Goal: Find specific page/section: Find specific page/section

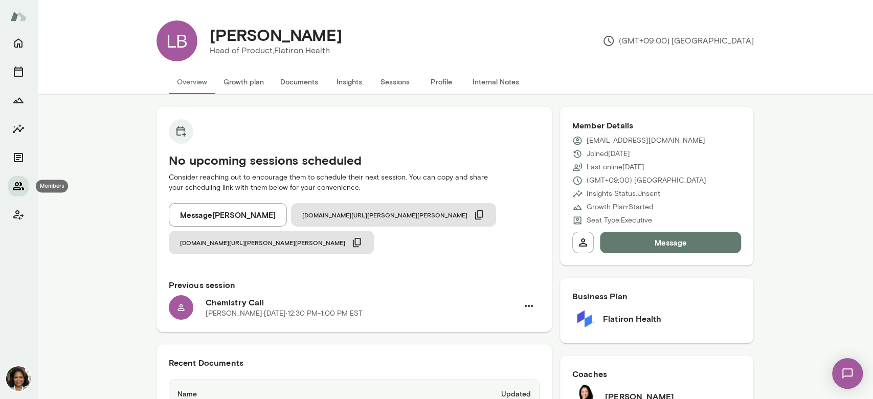
click at [19, 181] on icon "Members" at bounding box center [18, 186] width 12 height 12
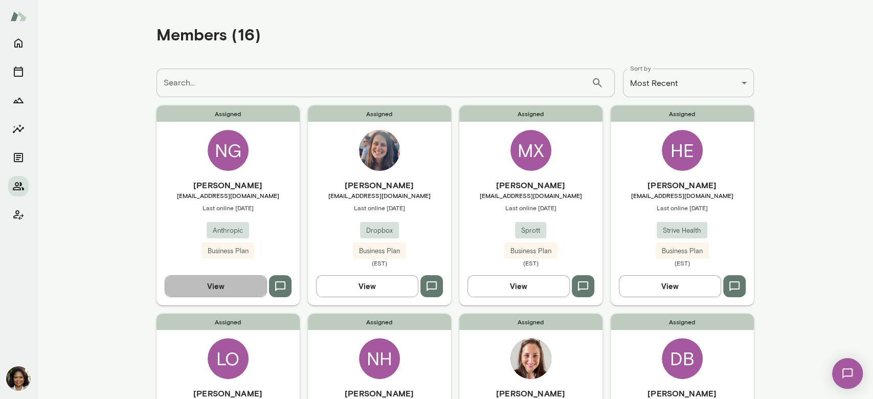
click at [210, 284] on button "View" at bounding box center [216, 285] width 102 height 21
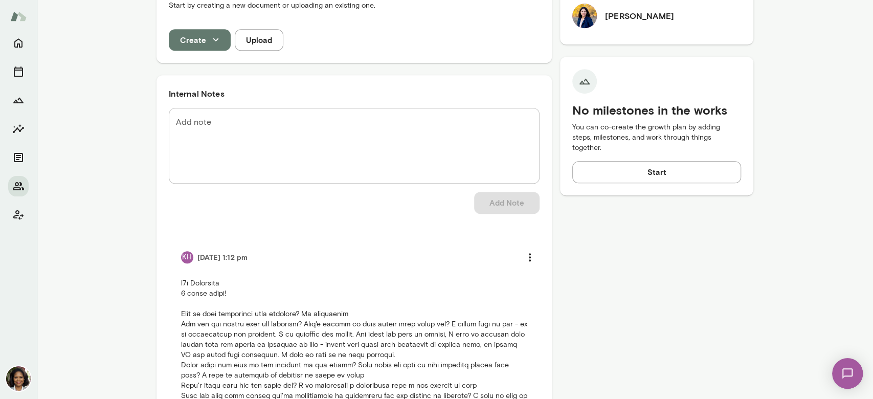
scroll to position [205, 0]
